Goal: Task Accomplishment & Management: Use online tool/utility

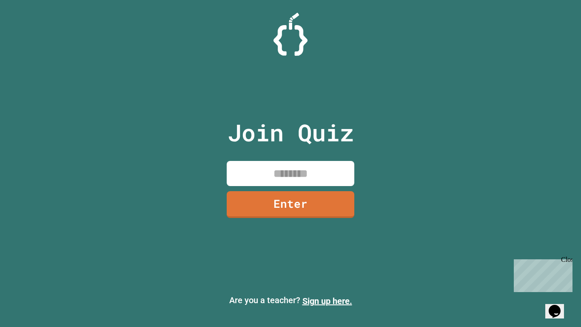
click at [562, 304] on icon "Opens Chat This icon Opens the chat window." at bounding box center [555, 311] width 14 height 14
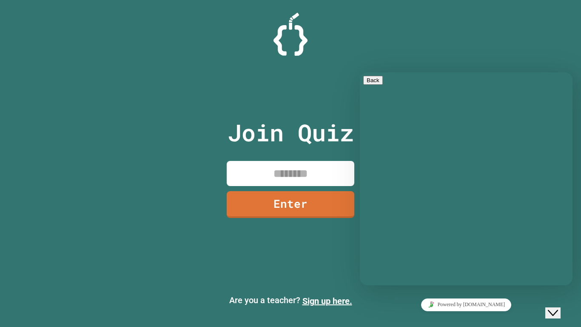
click at [554, 307] on button "Close Chat This icon closes the chat window." at bounding box center [553, 312] width 15 height 11
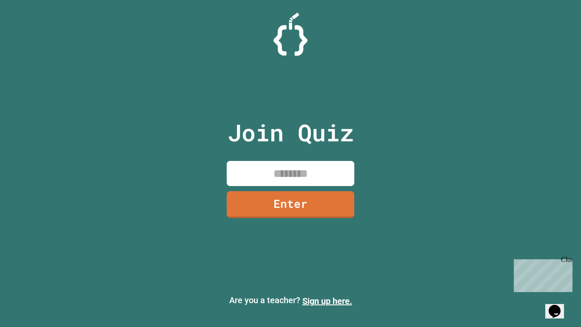
click at [481, 200] on div "Join Quiz Enter Are you a teacher? Sign up here." at bounding box center [290, 163] width 581 height 327
click at [566, 259] on div "Close" at bounding box center [566, 261] width 11 height 11
click at [352, 182] on input at bounding box center [291, 173] width 128 height 25
type input "*"
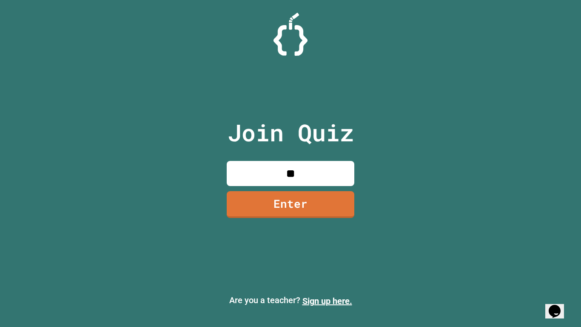
type input "*"
click at [286, 209] on link "Enter" at bounding box center [291, 204] width 128 height 28
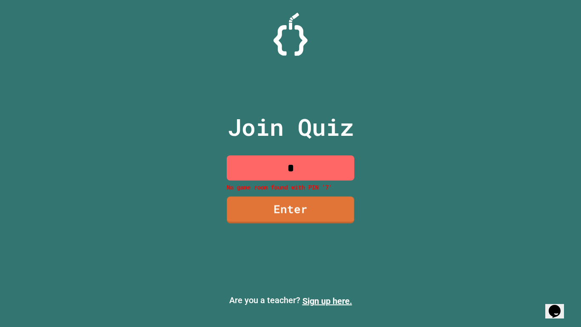
click at [314, 169] on input "*" at bounding box center [291, 167] width 128 height 25
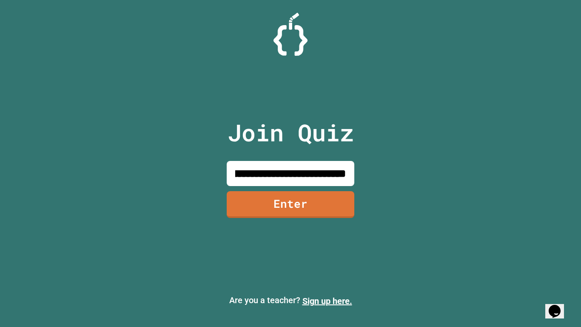
scroll to position [0, 82]
type input "**********"
